Goal: Task Accomplishment & Management: Manage account settings

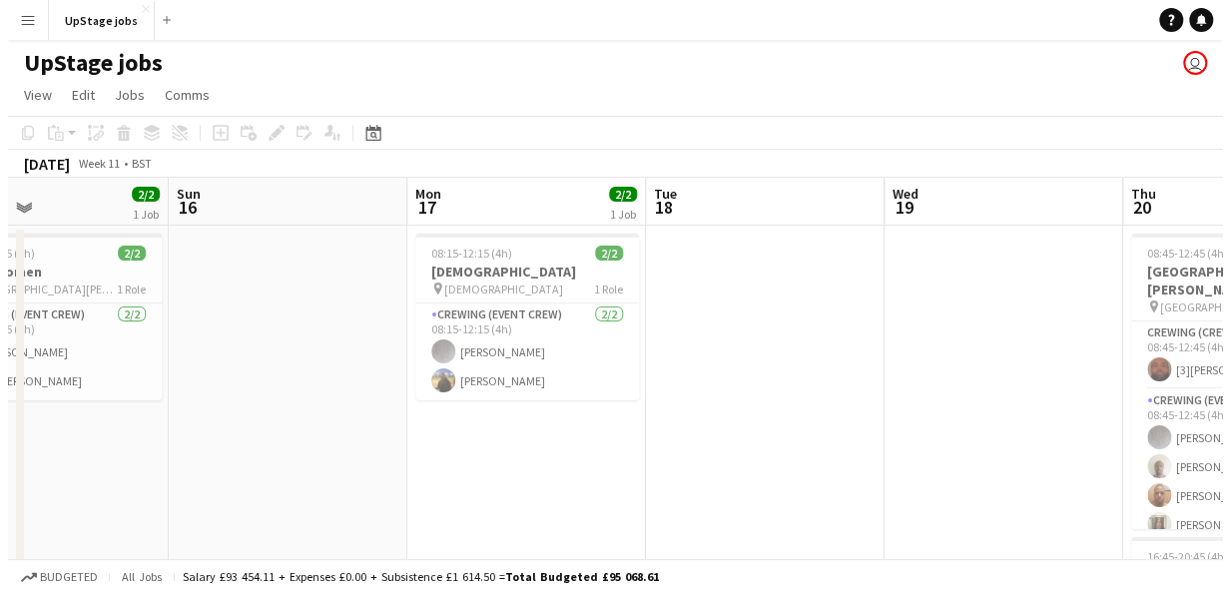
scroll to position [0, 553]
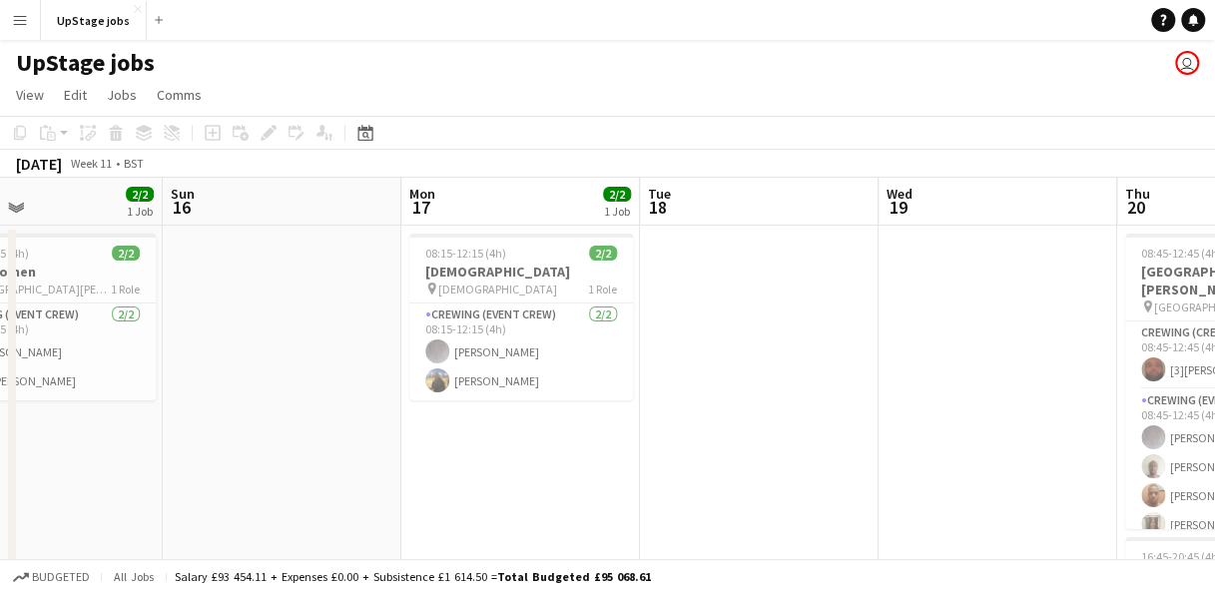
click at [25, 26] on app-icon "Menu" at bounding box center [20, 20] width 16 height 16
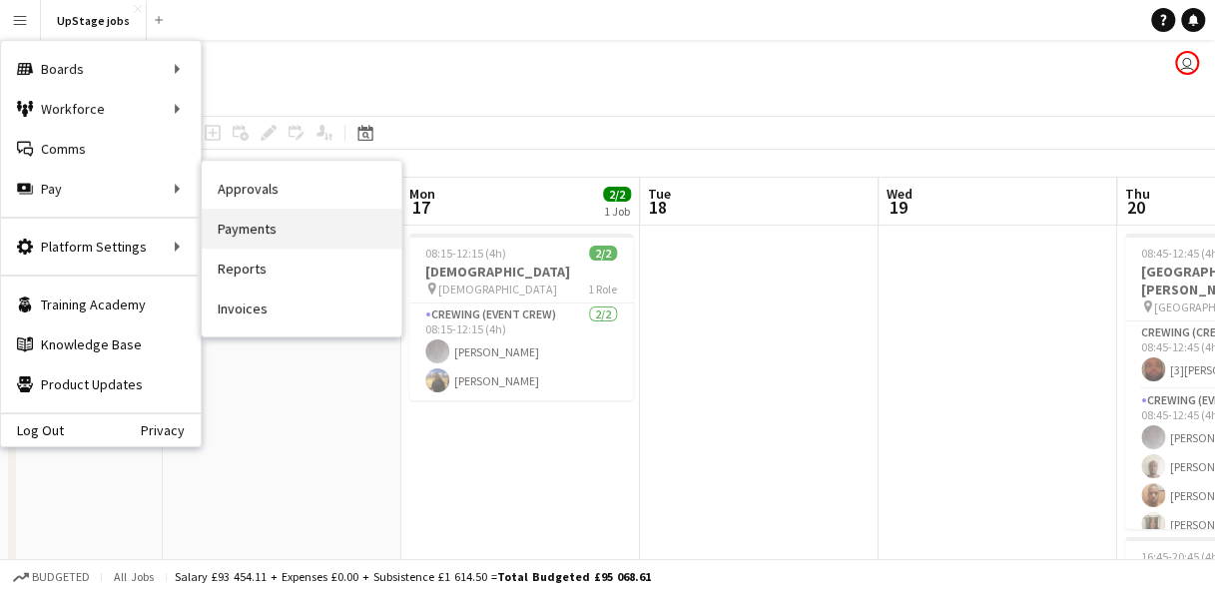
click at [264, 228] on link "Payments" at bounding box center [302, 229] width 200 height 40
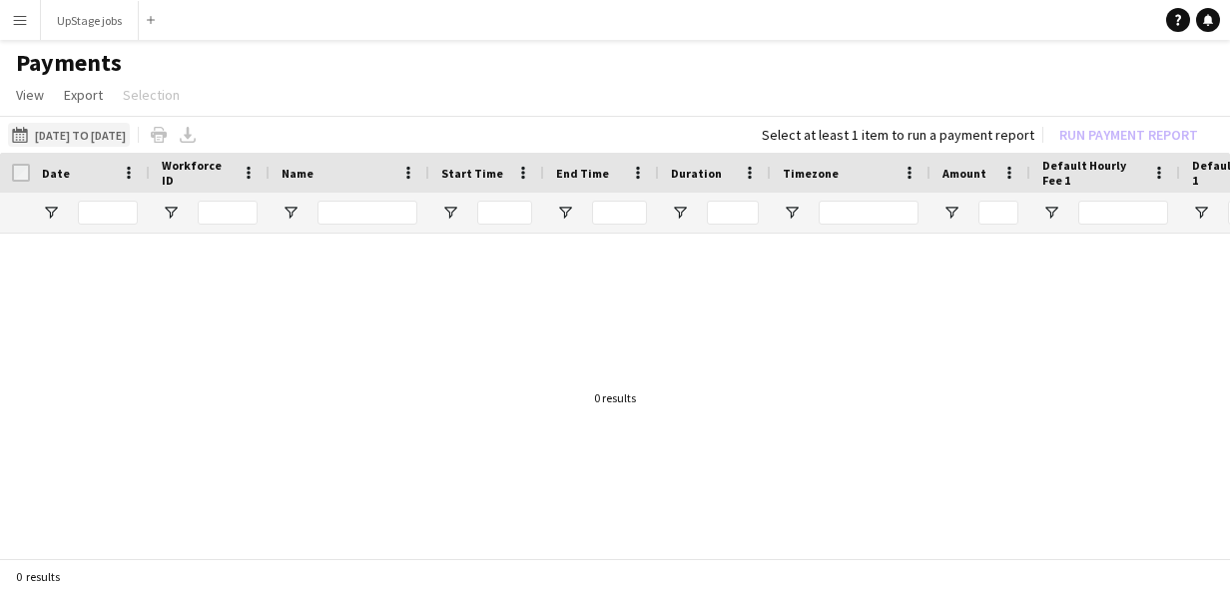
click at [118, 142] on button "[DATE] to [DATE] [DATE] to [DATE]" at bounding box center [69, 135] width 122 height 24
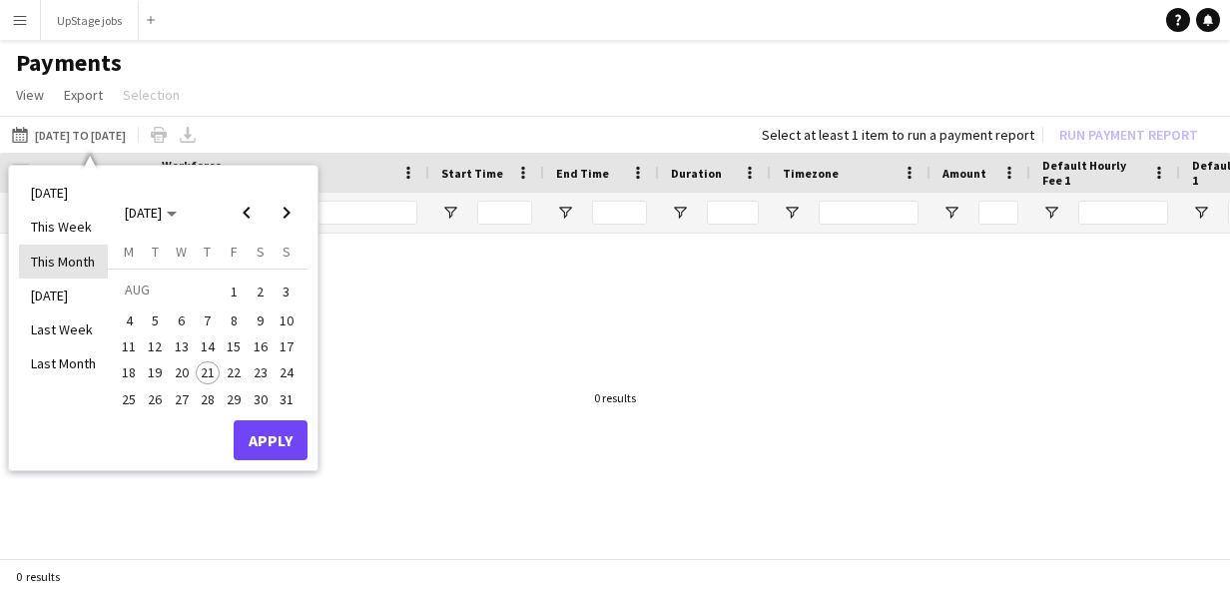
click at [76, 256] on li "This Month" at bounding box center [63, 262] width 89 height 34
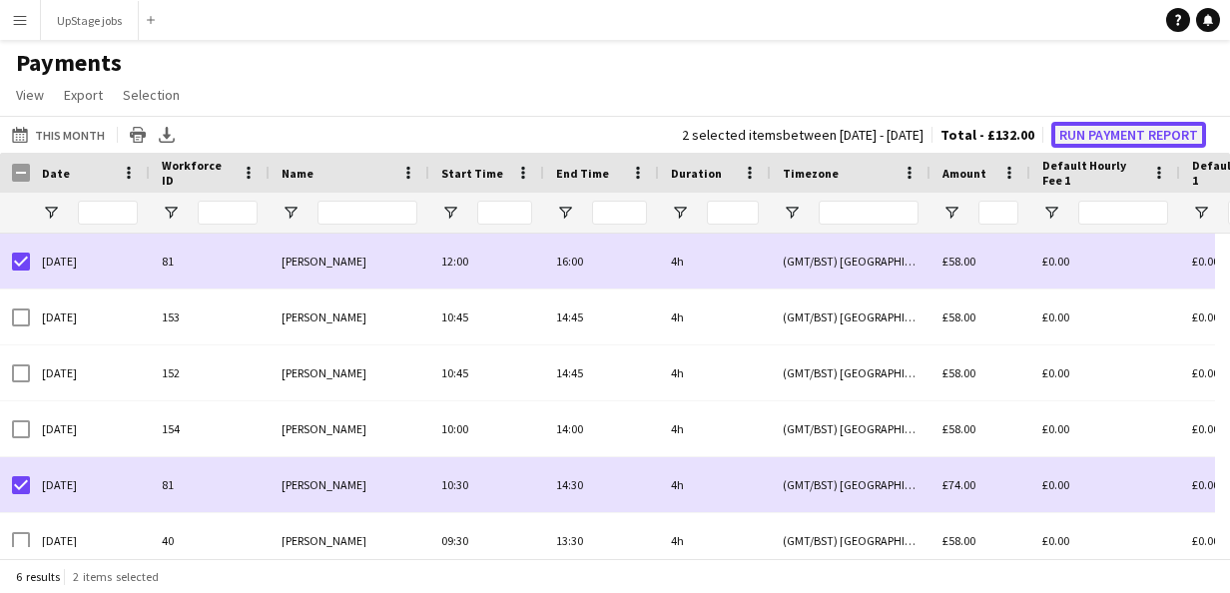
click at [1130, 138] on button "Run Payment Report" at bounding box center [1128, 135] width 155 height 26
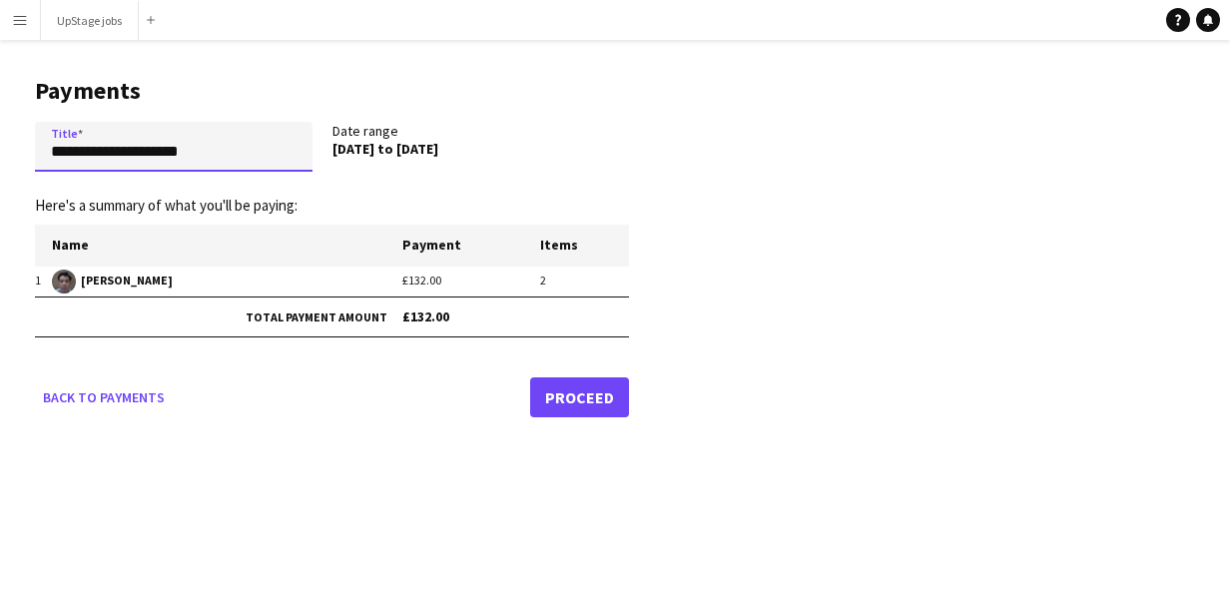
click at [46, 152] on input "**********" at bounding box center [174, 147] width 278 height 50
type input "**********"
click at [573, 393] on link "Proceed" at bounding box center [579, 397] width 99 height 40
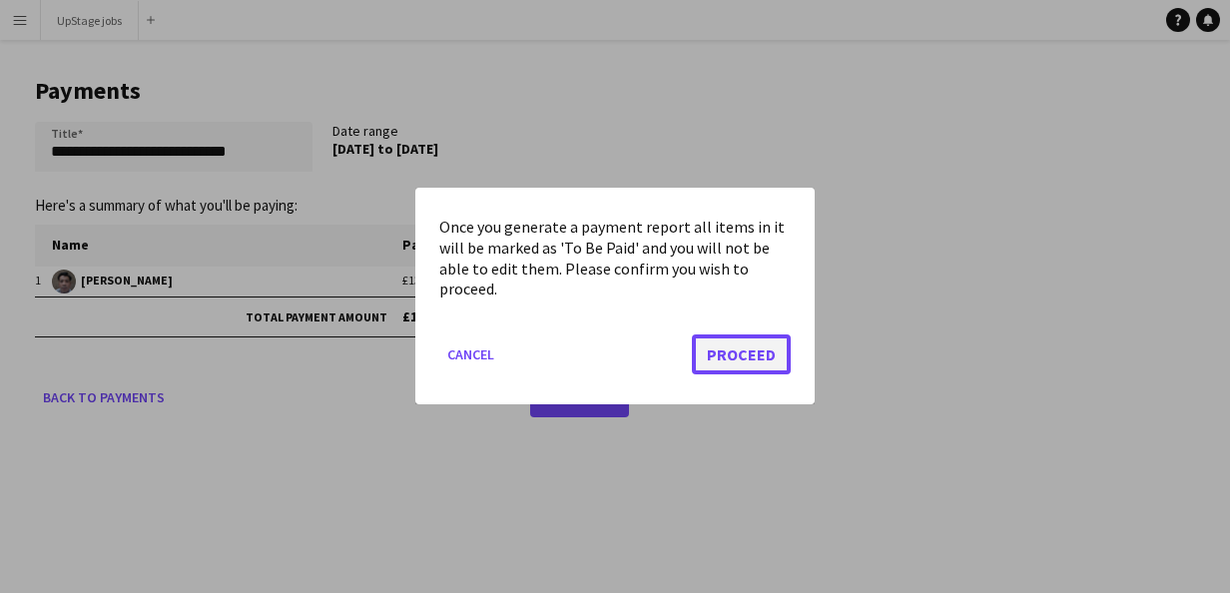
click at [756, 356] on button "Proceed" at bounding box center [741, 355] width 99 height 40
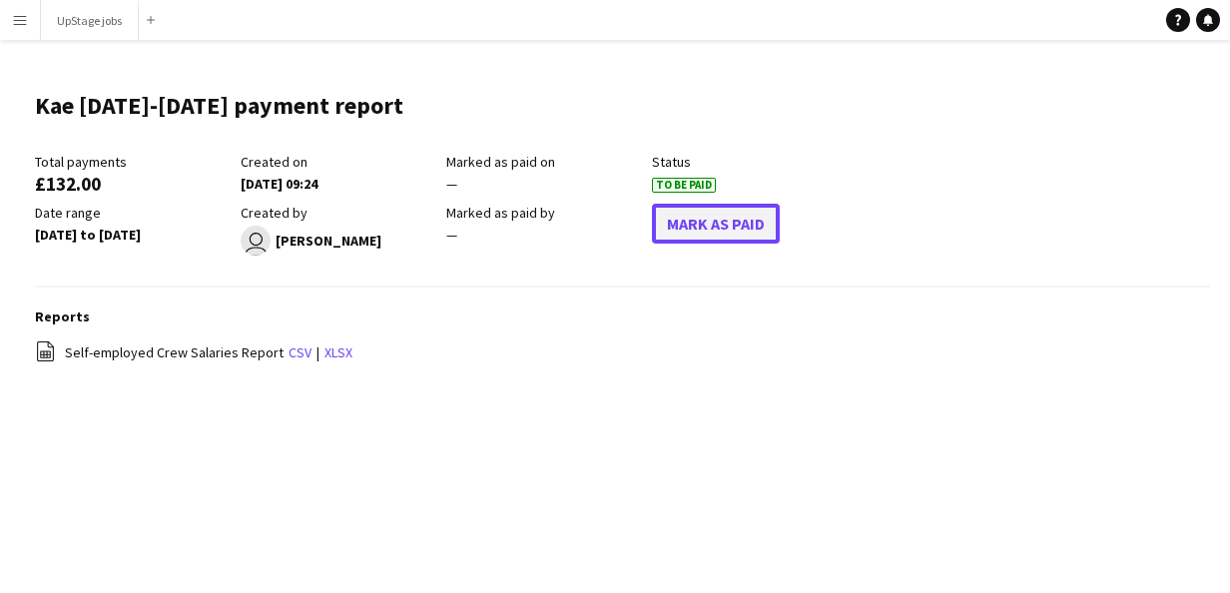
click at [691, 226] on button "Mark As Paid" at bounding box center [716, 224] width 128 height 40
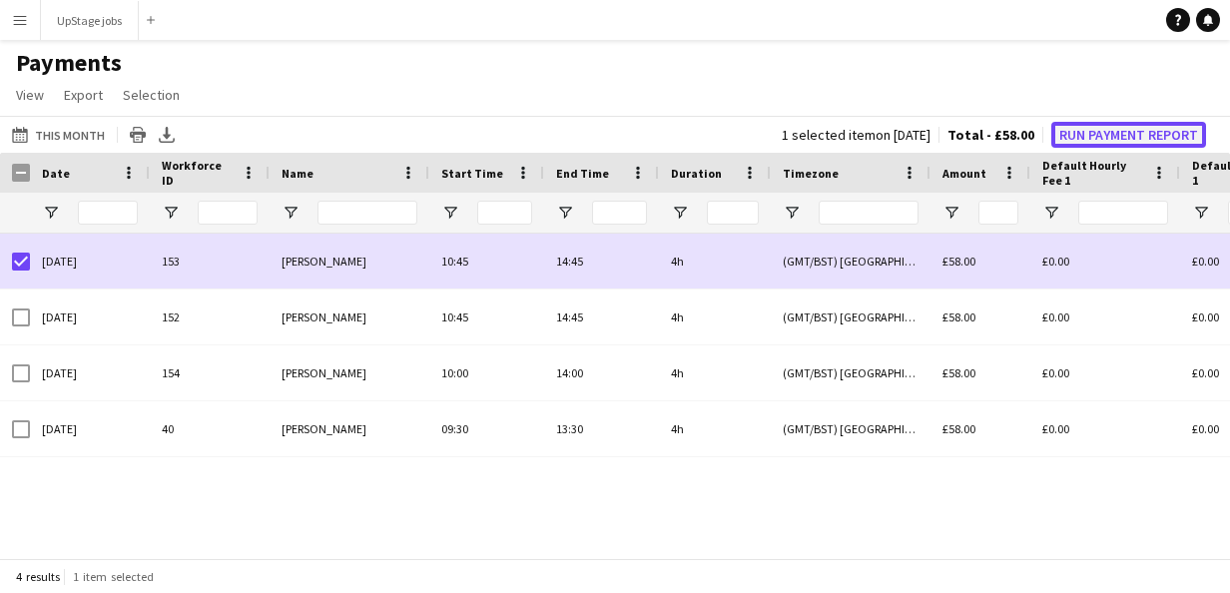
click at [1114, 136] on button "Run Payment Report" at bounding box center [1128, 135] width 155 height 26
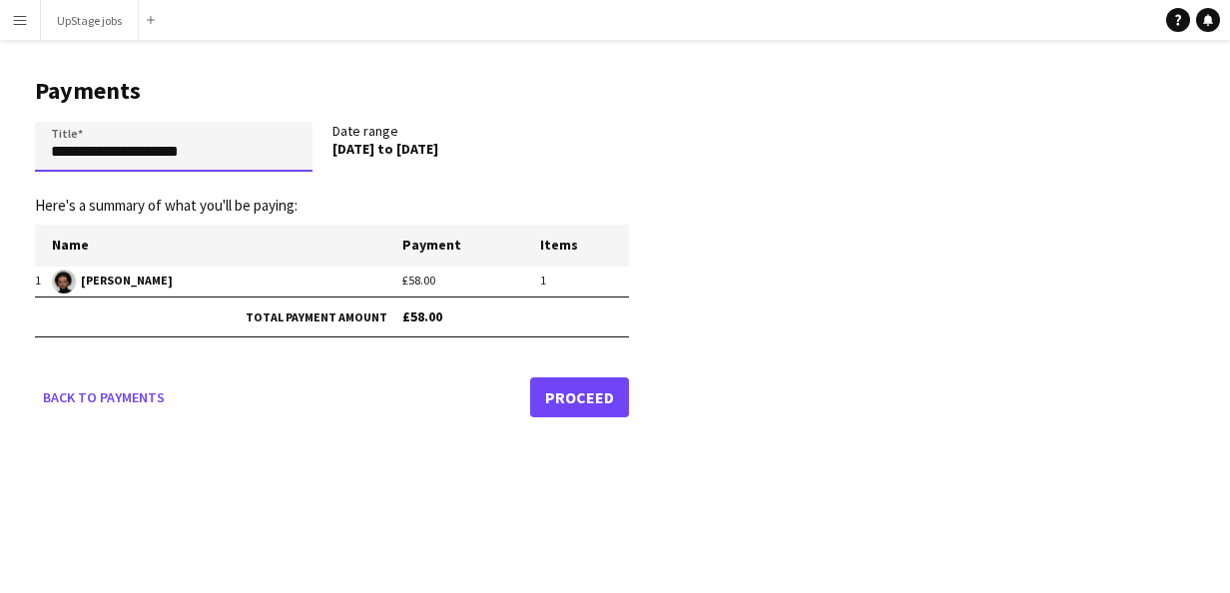
click at [48, 156] on input "**********" at bounding box center [174, 147] width 278 height 50
type input "**********"
click at [581, 396] on link "Proceed" at bounding box center [579, 397] width 99 height 40
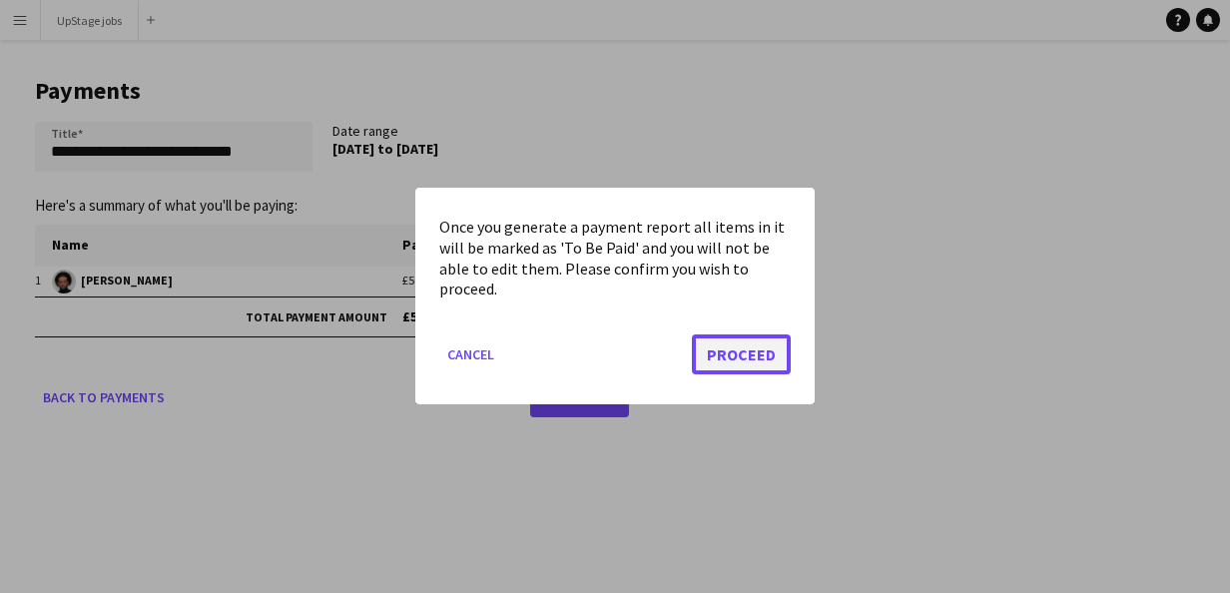
click at [761, 367] on button "Proceed" at bounding box center [741, 355] width 99 height 40
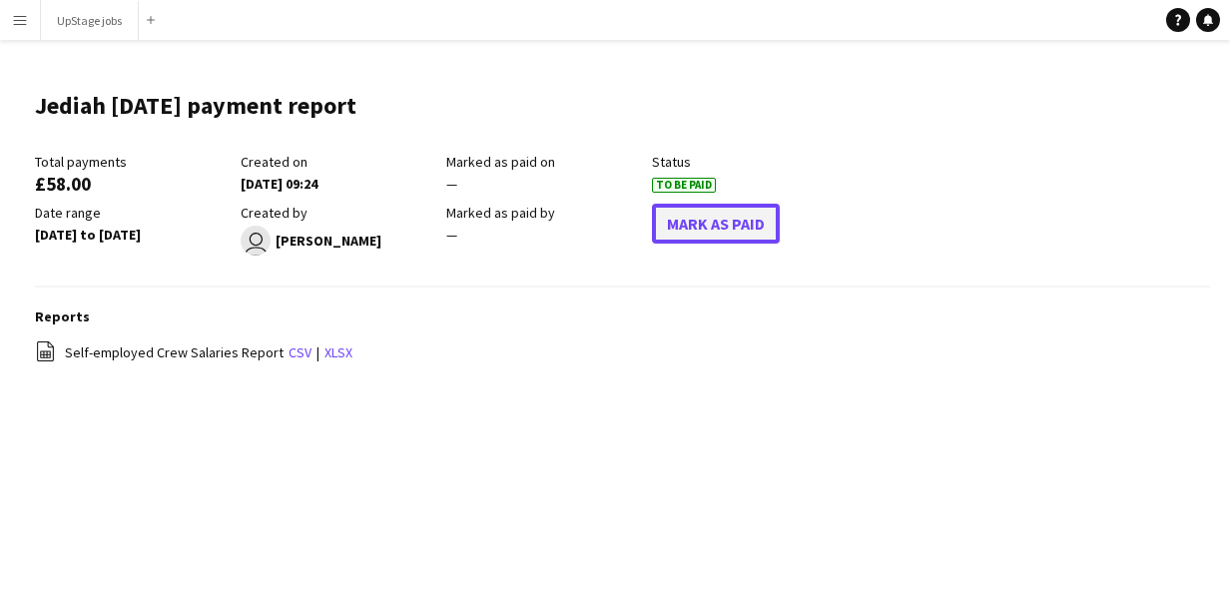
click at [663, 228] on button "Mark As Paid" at bounding box center [716, 224] width 128 height 40
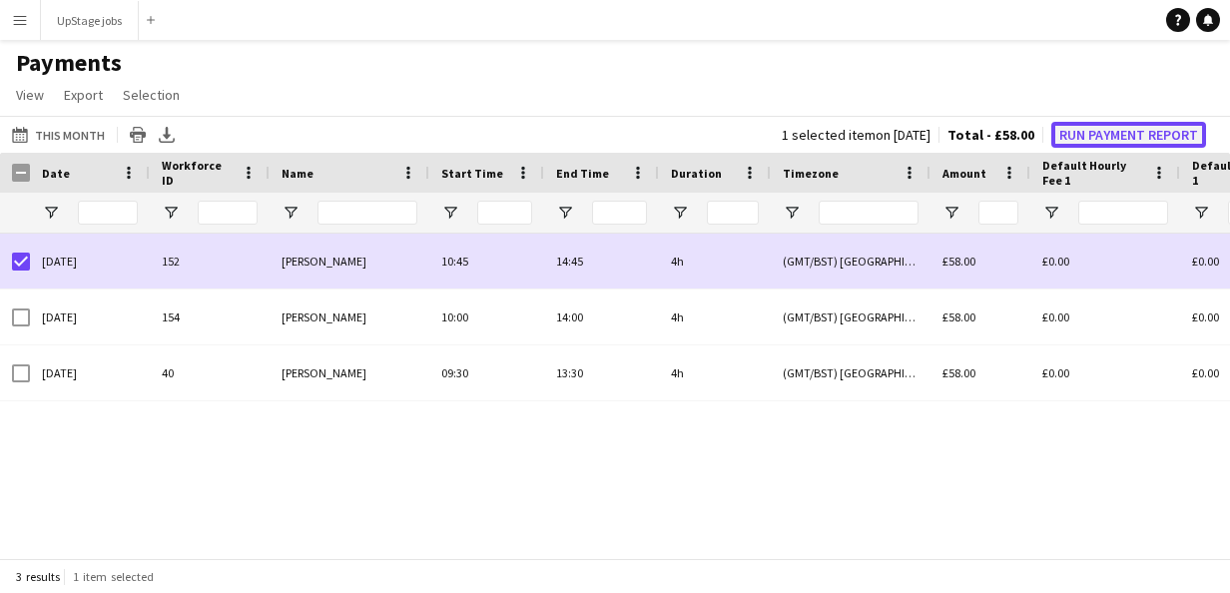
click at [1085, 136] on button "Run Payment Report" at bounding box center [1128, 135] width 155 height 26
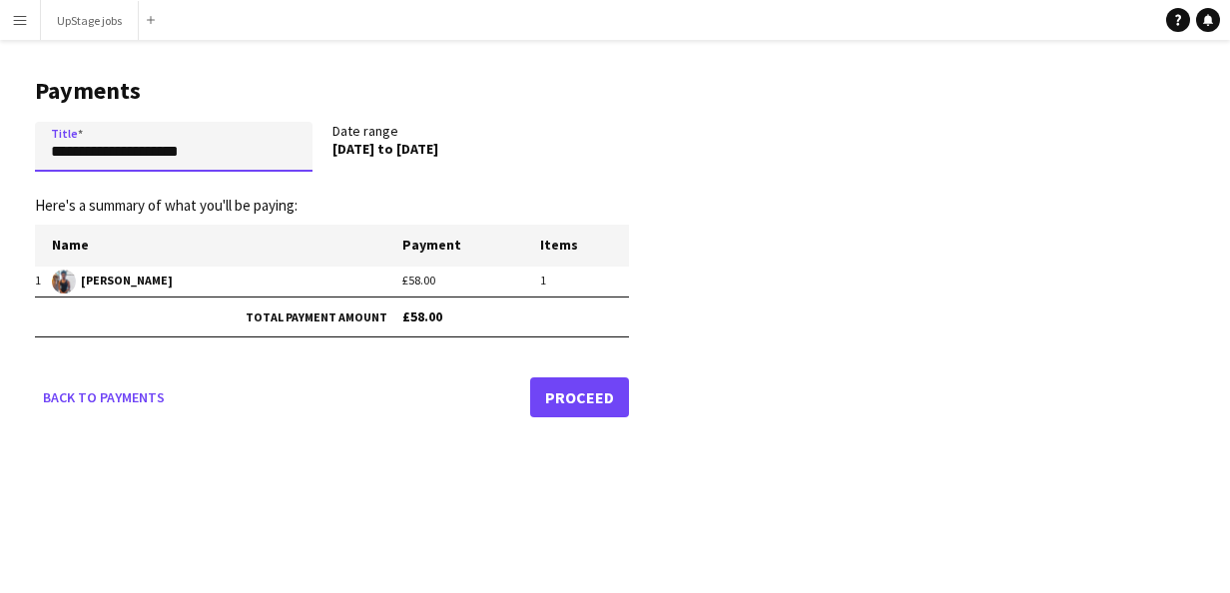
click at [54, 154] on input "**********" at bounding box center [174, 147] width 278 height 50
type input "**********"
click at [561, 395] on link "Proceed" at bounding box center [579, 397] width 99 height 40
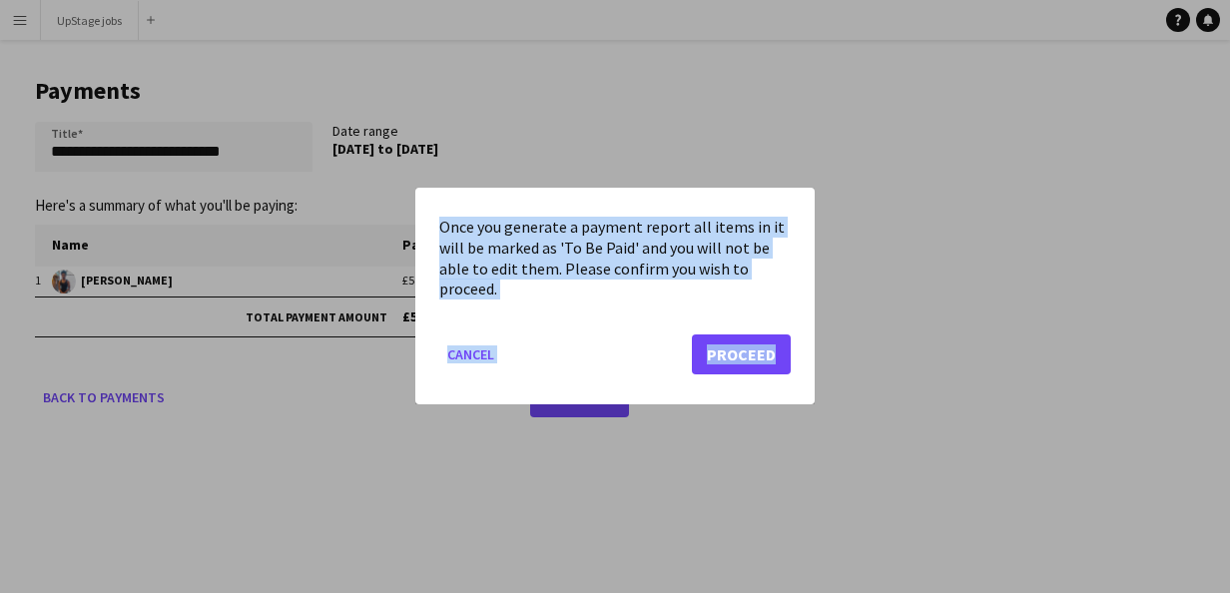
drag, startPoint x: 835, startPoint y: 359, endPoint x: 759, endPoint y: 356, distance: 75.9
click at [759, 356] on div "Once you generate a payment report all items in it will be marked as 'To Be Pai…" at bounding box center [615, 296] width 1230 height 593
click at [759, 356] on button "Proceed" at bounding box center [741, 355] width 99 height 40
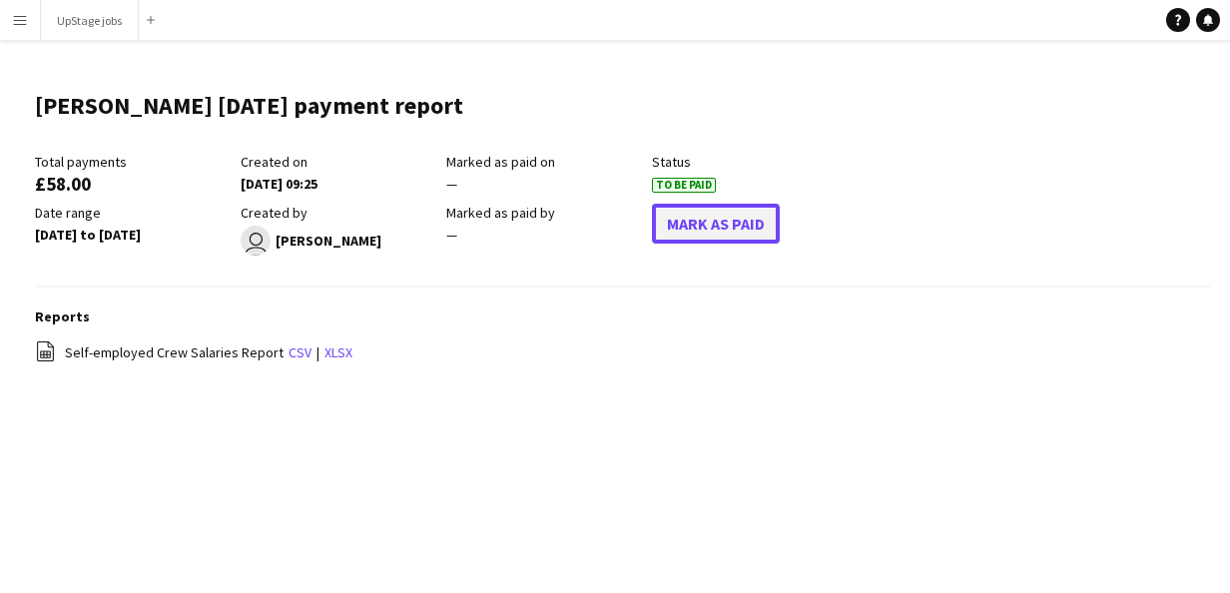
click at [736, 226] on button "Mark As Paid" at bounding box center [716, 224] width 128 height 40
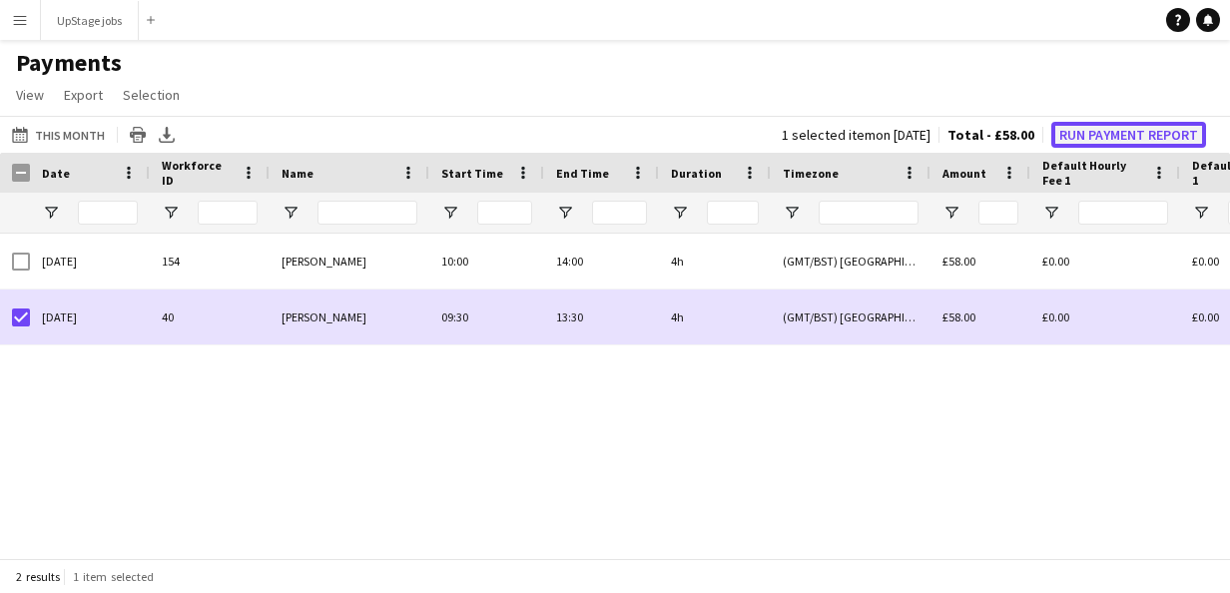
click at [1110, 135] on button "Run Payment Report" at bounding box center [1128, 135] width 155 height 26
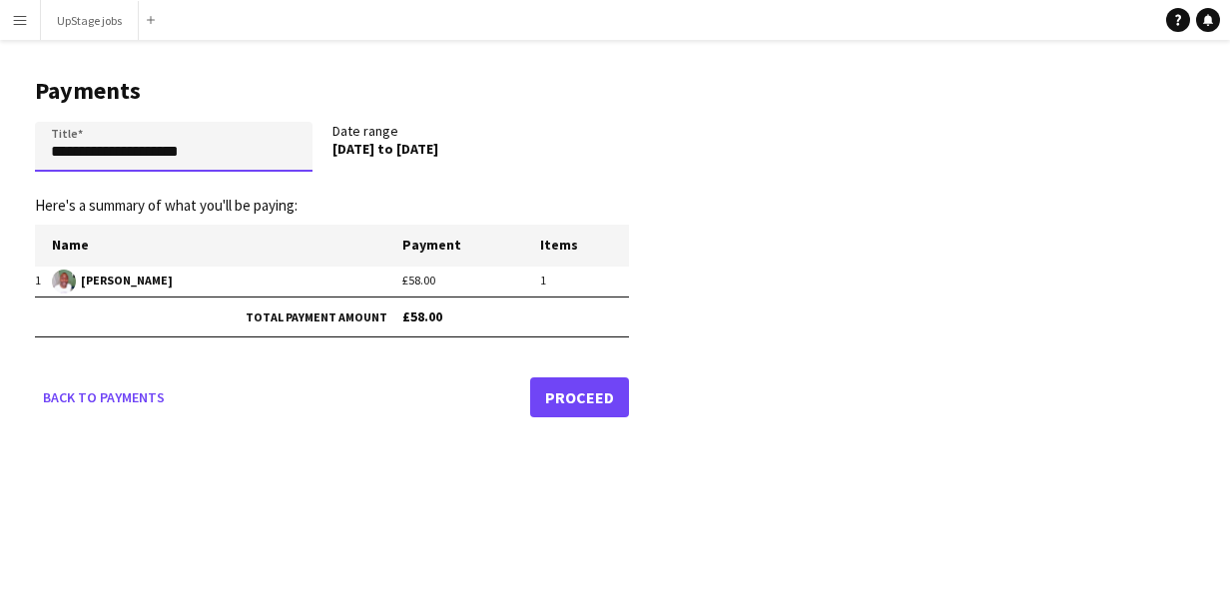
click at [52, 151] on input "**********" at bounding box center [174, 147] width 278 height 50
type input "**********"
click at [589, 387] on link "Proceed" at bounding box center [579, 397] width 99 height 40
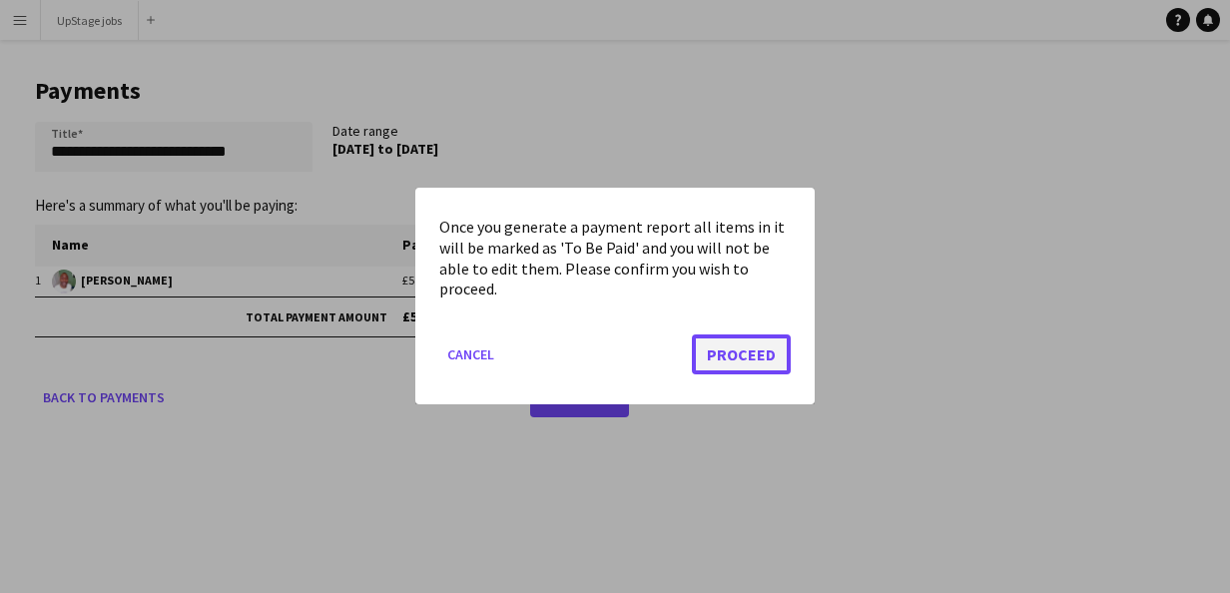
click at [720, 357] on button "Proceed" at bounding box center [741, 355] width 99 height 40
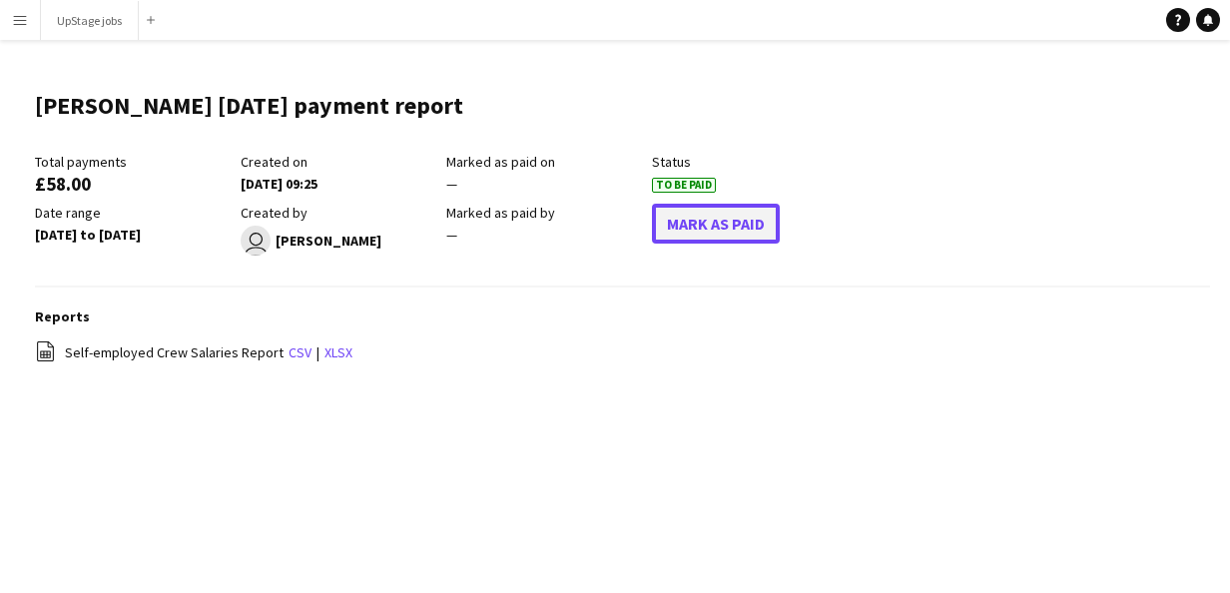
click at [724, 233] on button "Mark As Paid" at bounding box center [716, 224] width 128 height 40
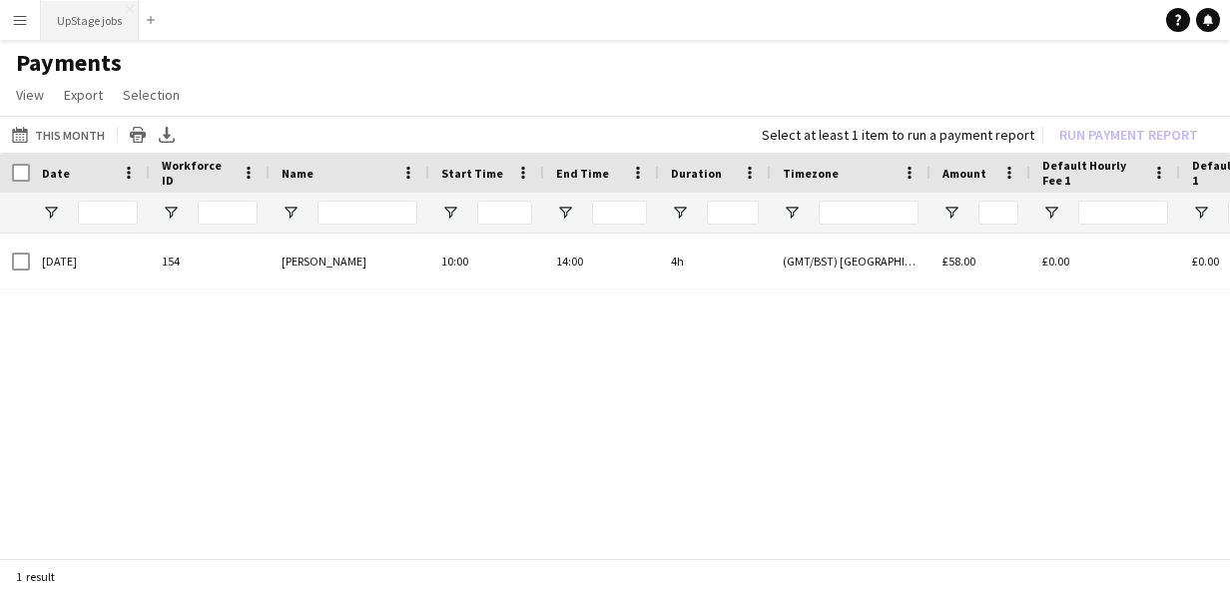
click at [84, 24] on button "UpStage jobs Close" at bounding box center [90, 20] width 98 height 39
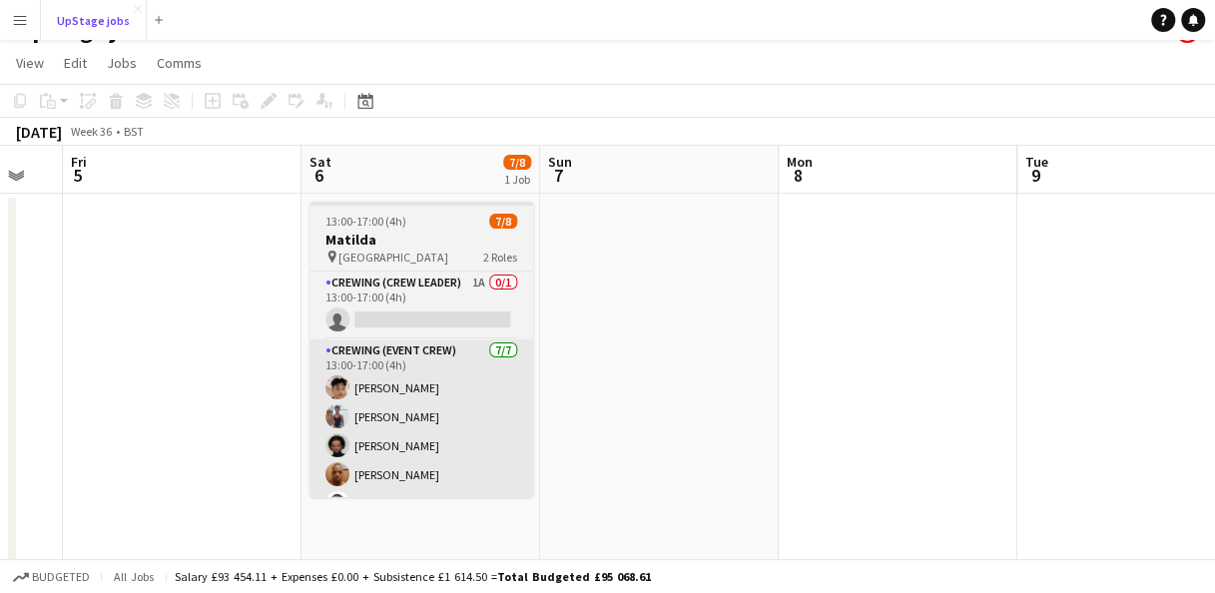
scroll to position [31, 0]
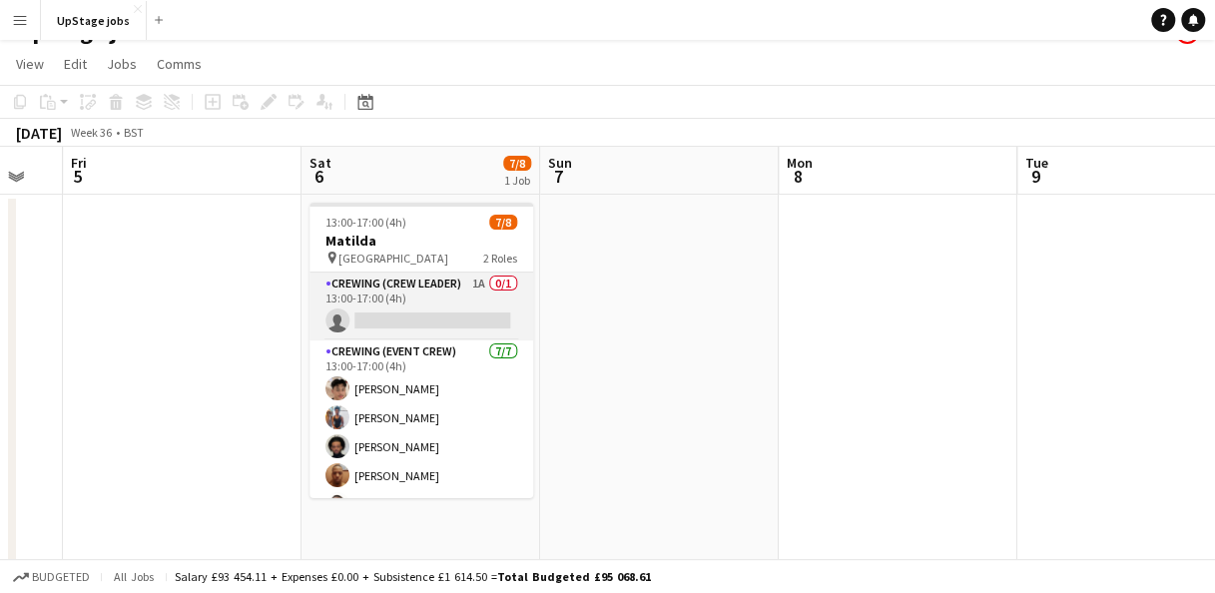
click at [439, 285] on app-card-role "Crewing (Crew Leader) 1A 0/1 13:00-17:00 (4h) single-neutral-actions" at bounding box center [421, 307] width 224 height 68
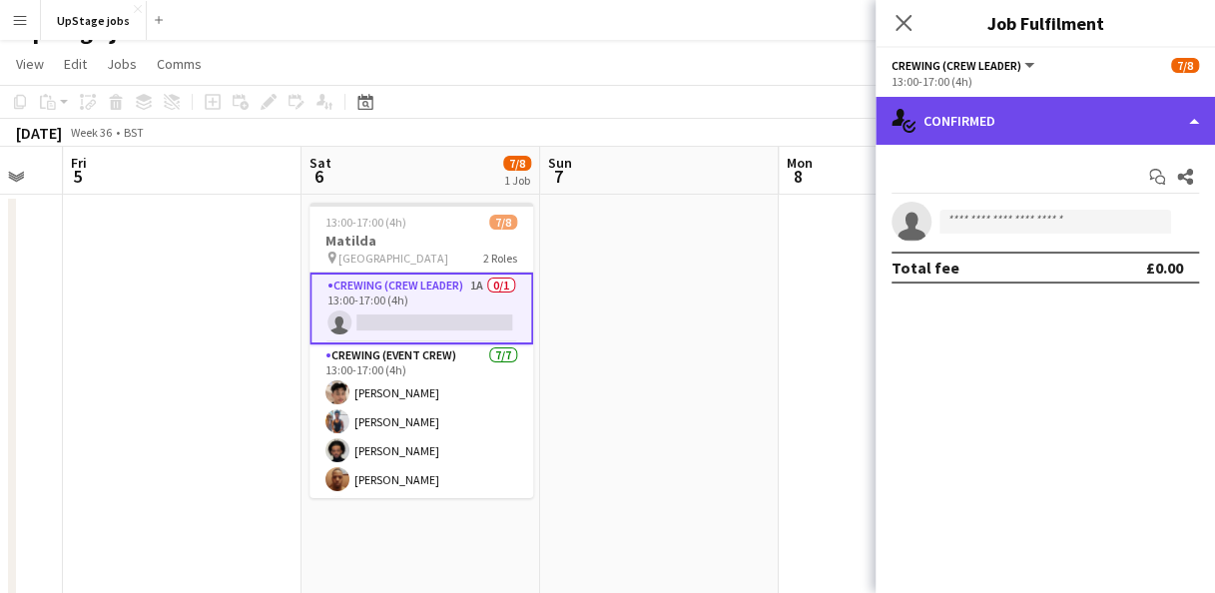
click at [933, 128] on div "single-neutral-actions-check-2 Confirmed" at bounding box center [1044, 121] width 339 height 48
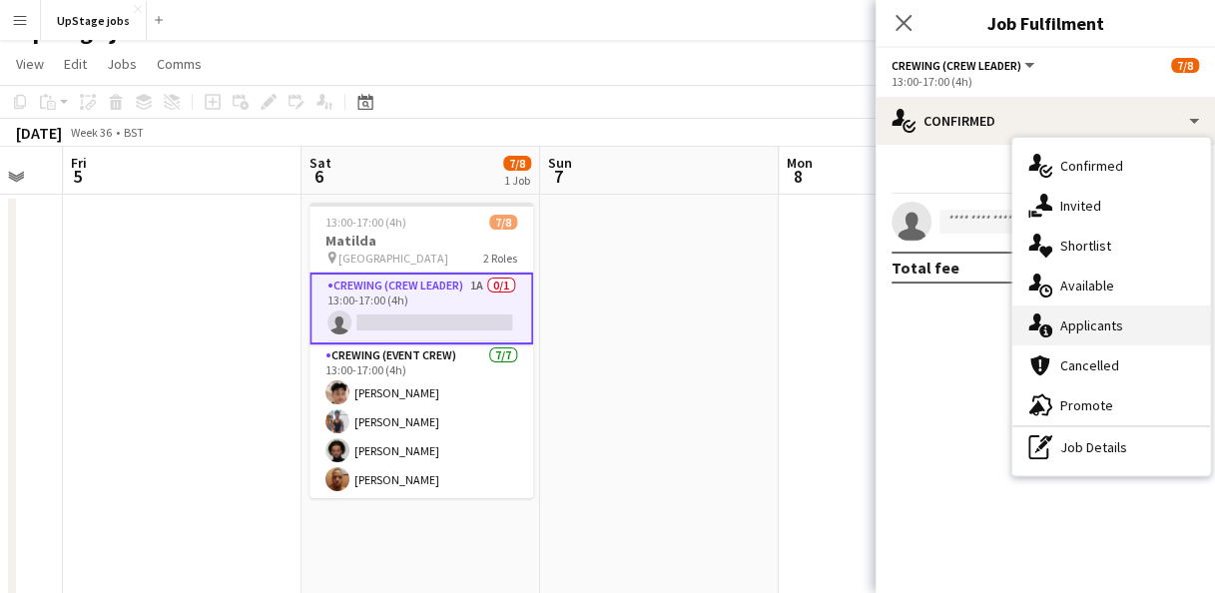
click at [1065, 317] on div "single-neutral-actions-information Applicants" at bounding box center [1111, 325] width 198 height 40
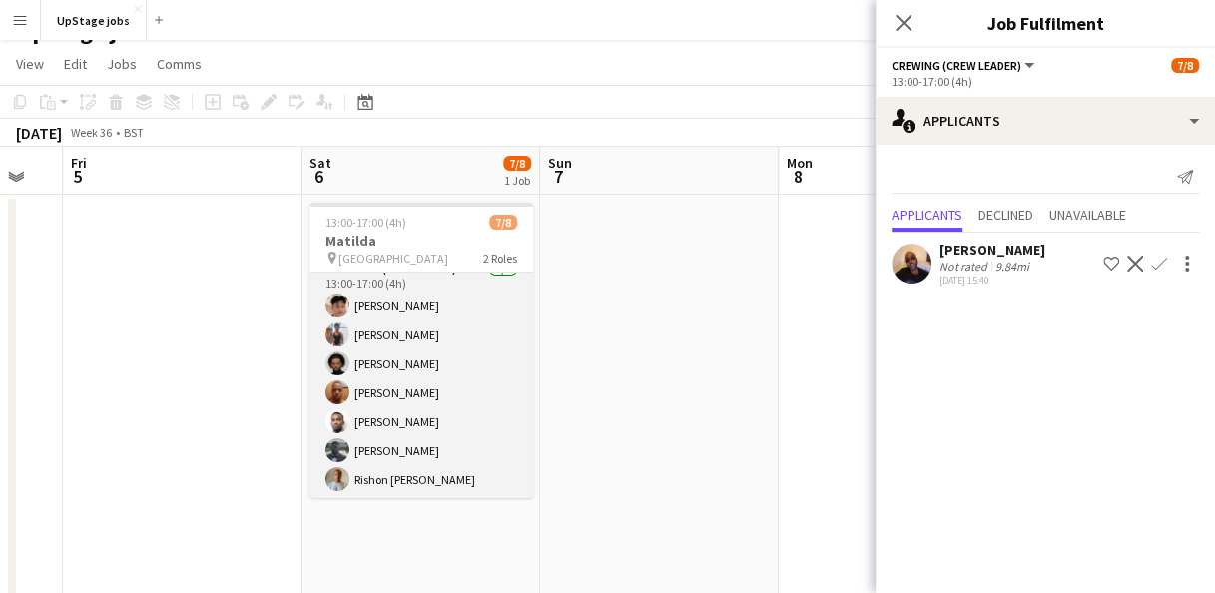
scroll to position [0, 0]
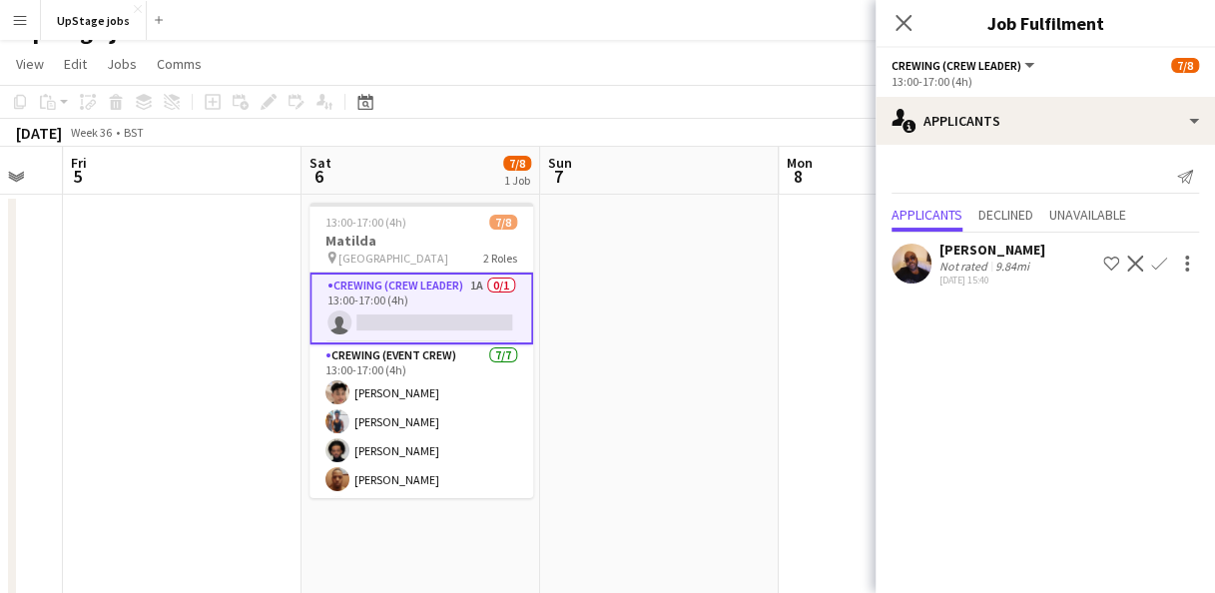
click at [1158, 262] on app-icon "Confirm" at bounding box center [1159, 264] width 16 height 16
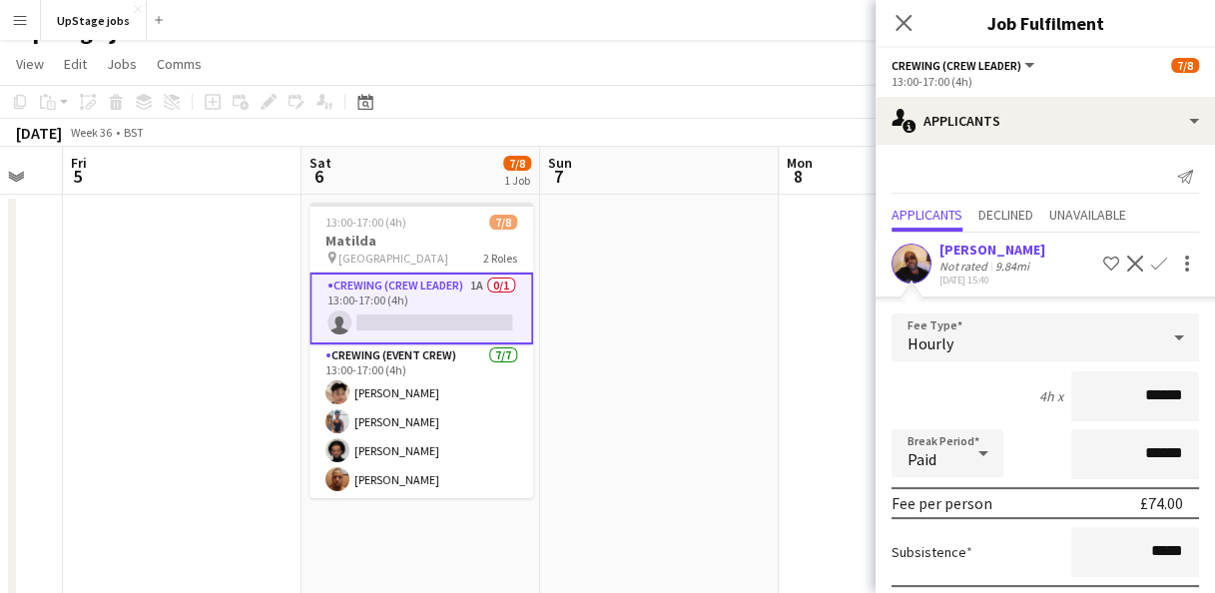
scroll to position [108, 0]
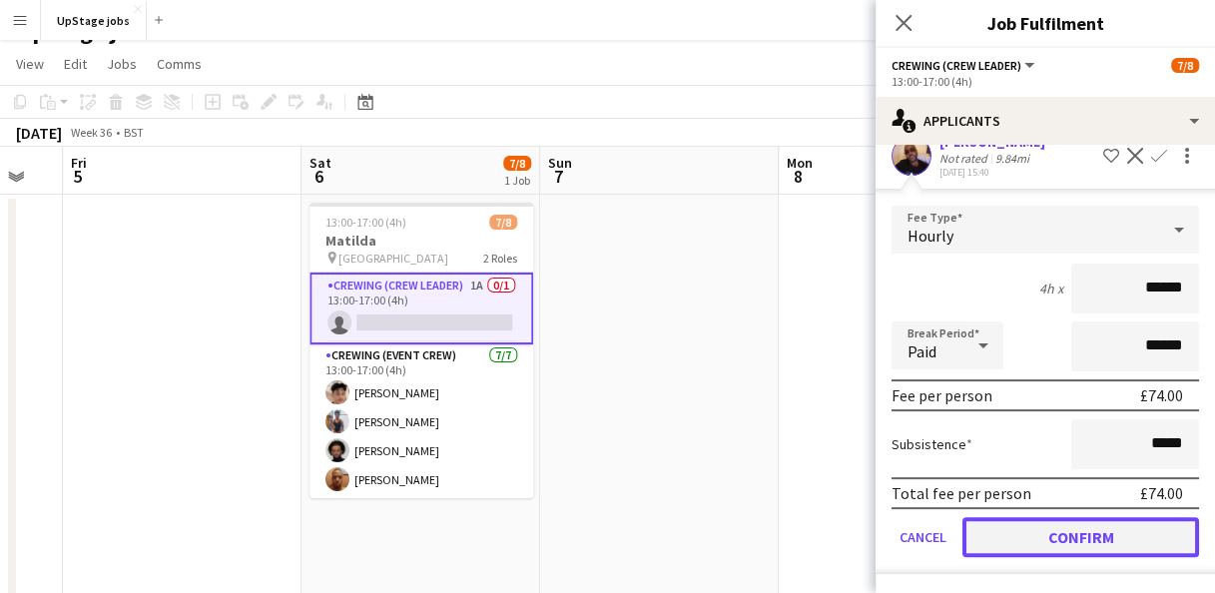
click at [1066, 536] on button "Confirm" at bounding box center [1080, 537] width 237 height 40
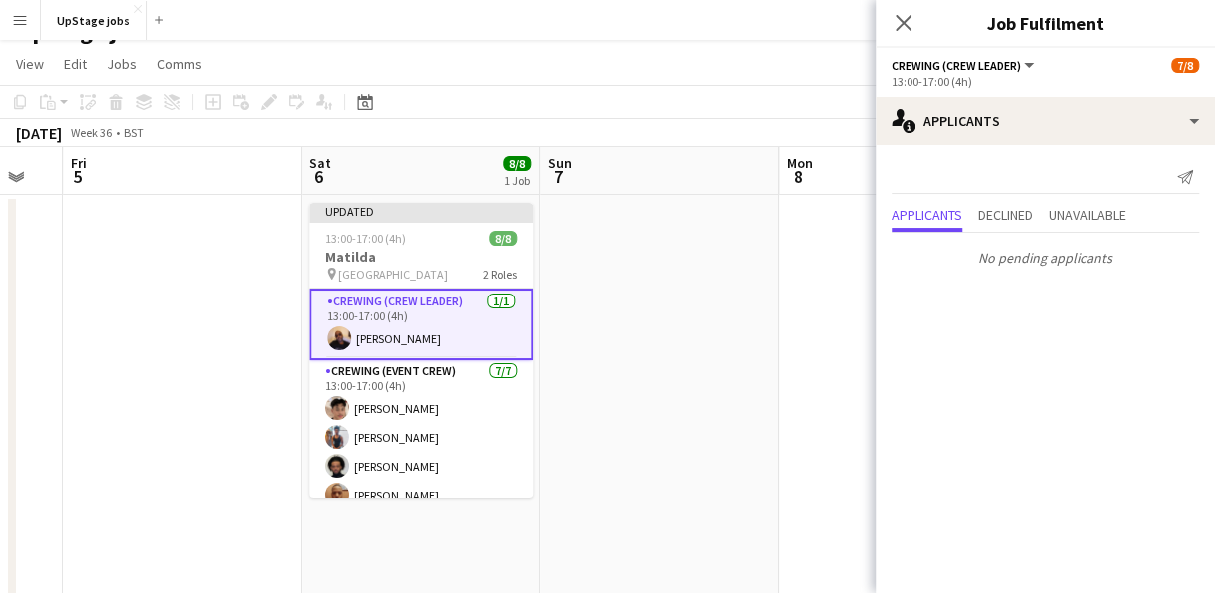
scroll to position [0, 0]
click at [905, 21] on icon at bounding box center [902, 22] width 19 height 19
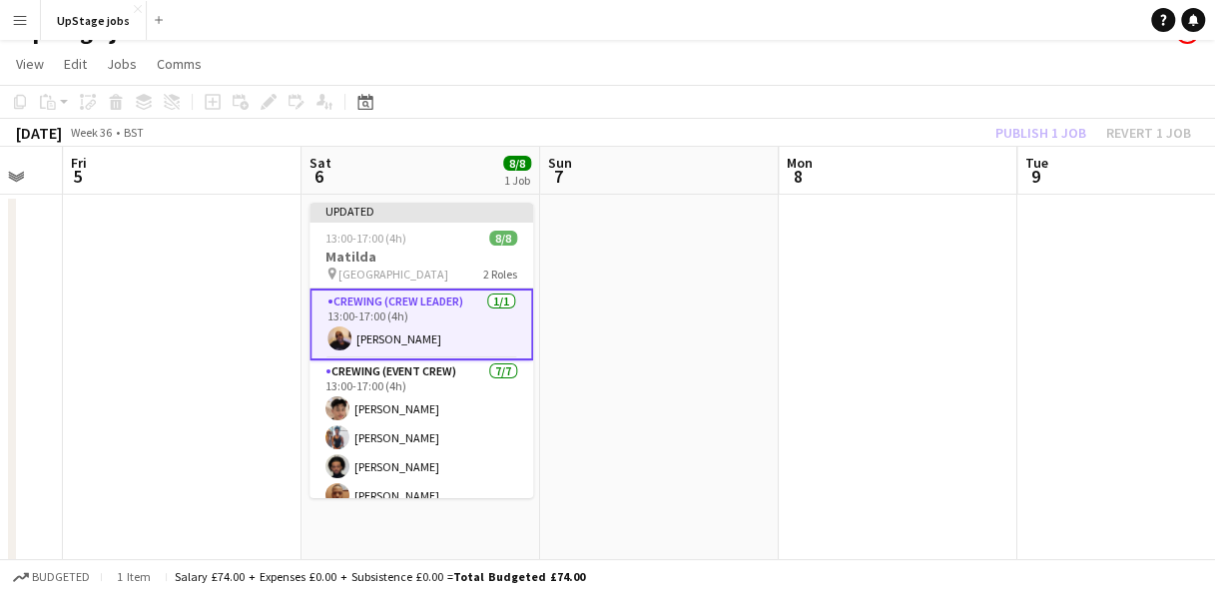
click at [1006, 122] on div "Publish 1 job Revert 1 job" at bounding box center [1093, 133] width 244 height 26
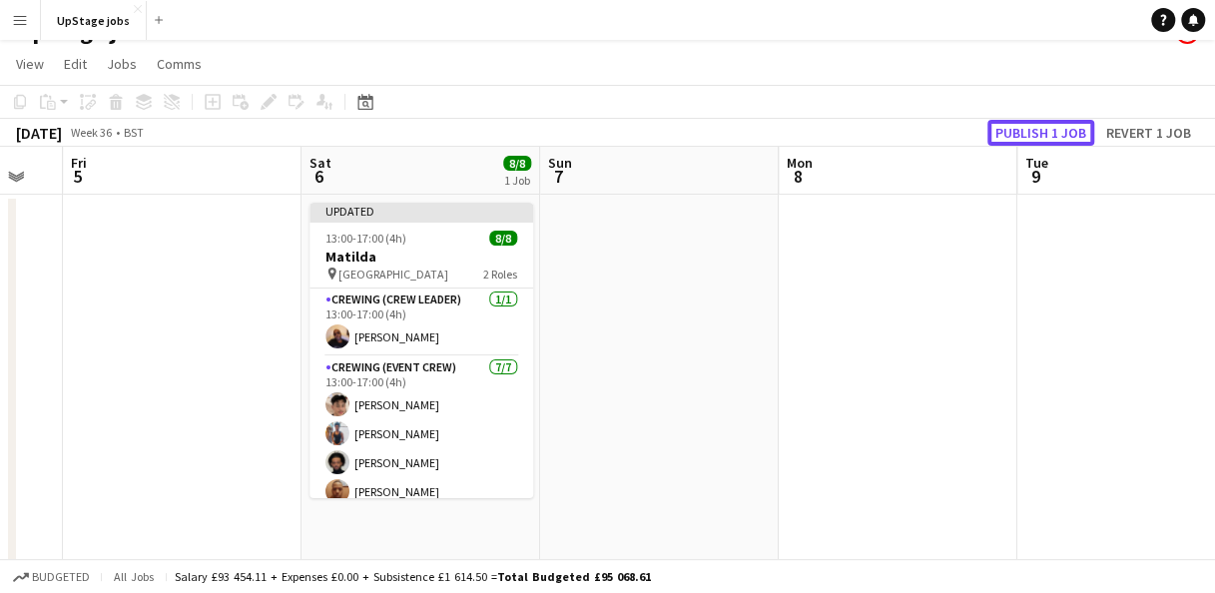
click at [1006, 122] on button "Publish 1 job" at bounding box center [1040, 133] width 107 height 26
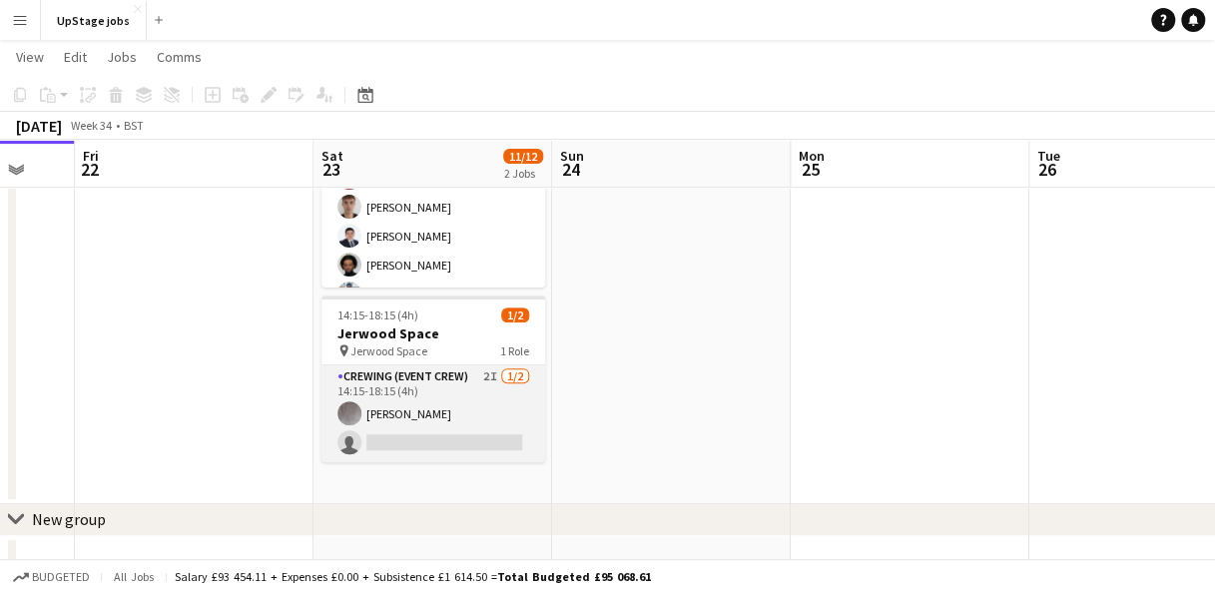
scroll to position [241, 0]
